Goal: Check status

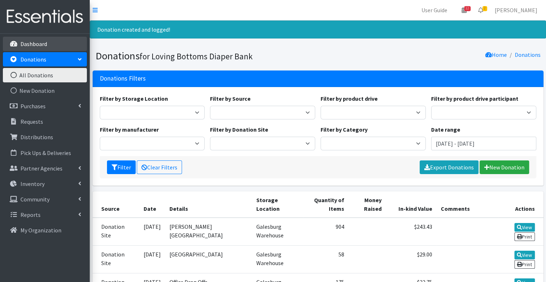
click at [36, 47] on link "Dashboard" at bounding box center [45, 44] width 84 height 14
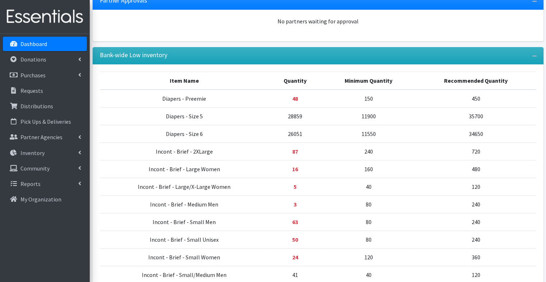
scroll to position [265, 0]
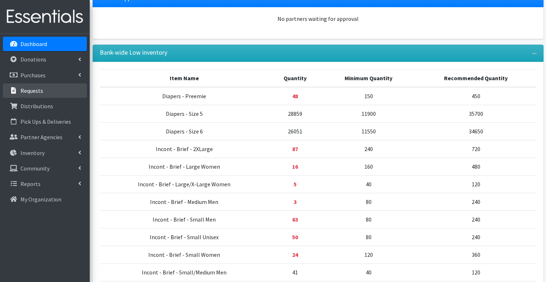
click at [52, 91] on link "Requests" at bounding box center [45, 90] width 84 height 14
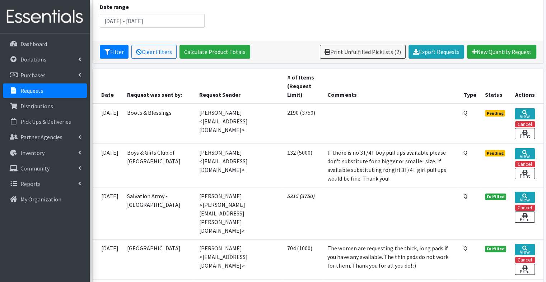
scroll to position [98, 0]
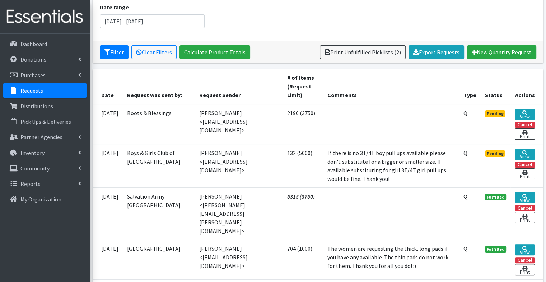
click at [536, 152] on td "View Cancel Print" at bounding box center [527, 165] width 33 height 43
click at [526, 153] on link "View" at bounding box center [525, 153] width 20 height 11
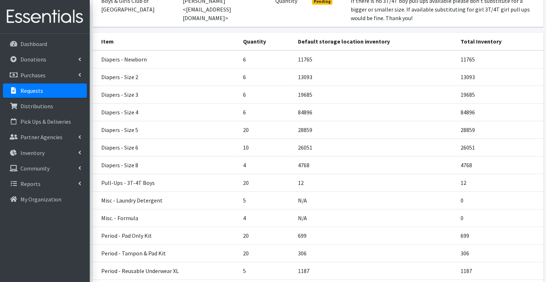
scroll to position [158, 0]
